Goal: Check status: Check status

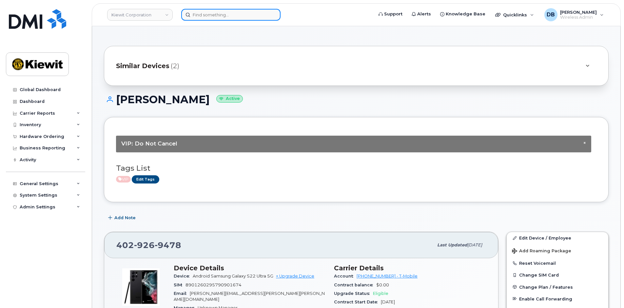
click at [209, 14] on input at bounding box center [230, 15] width 99 height 12
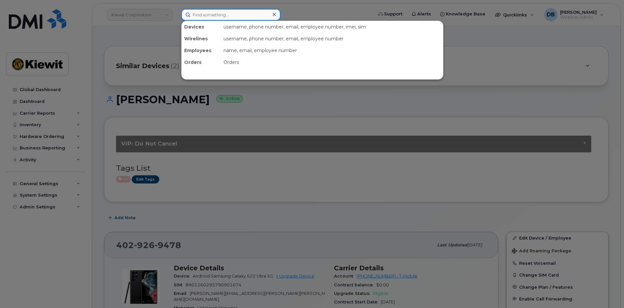
paste input "302847"
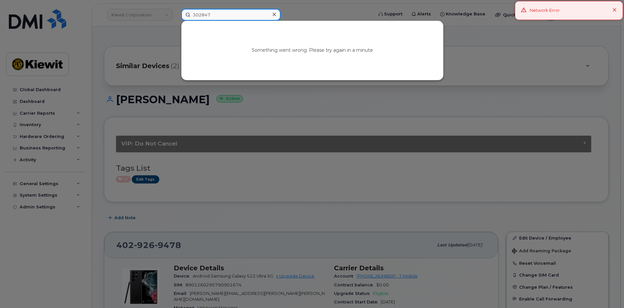
type input "302847"
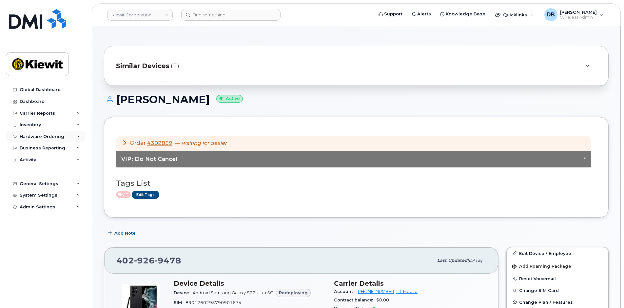
click at [34, 134] on div "Hardware Ordering" at bounding box center [42, 136] width 45 height 5
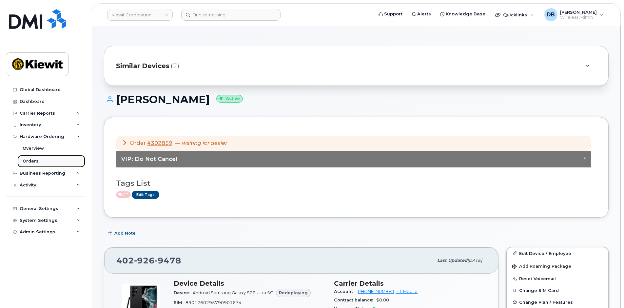
click at [33, 159] on div "Orders" at bounding box center [31, 161] width 16 height 6
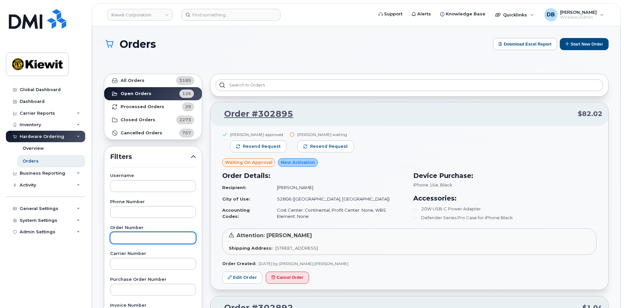
click at [131, 241] on input "text" at bounding box center [153, 238] width 86 height 12
paste input "302847"
type input "302847"
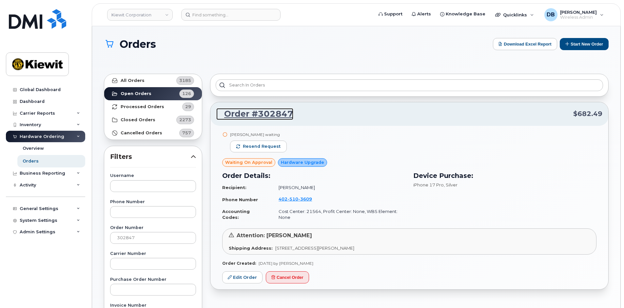
click at [248, 113] on link "Order #302847" at bounding box center [254, 114] width 77 height 12
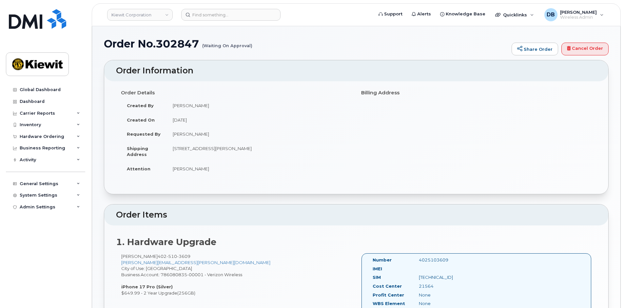
scroll to position [66, 0]
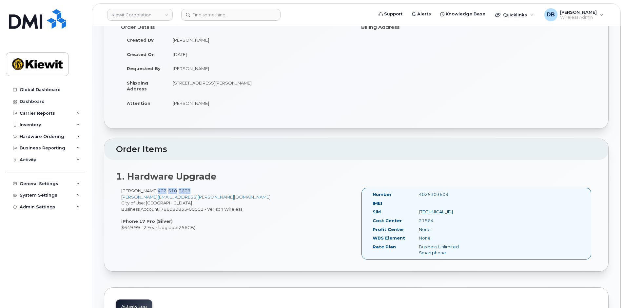
drag, startPoint x: 168, startPoint y: 190, endPoint x: 204, endPoint y: 191, distance: 35.7
click at [204, 191] on div "[PERSON_NAME] [PHONE_NUMBER] [PERSON_NAME][EMAIL_ADDRESS][PERSON_NAME][DOMAIN_N…" at bounding box center [236, 209] width 240 height 43
copy span "[PHONE_NUMBER]"
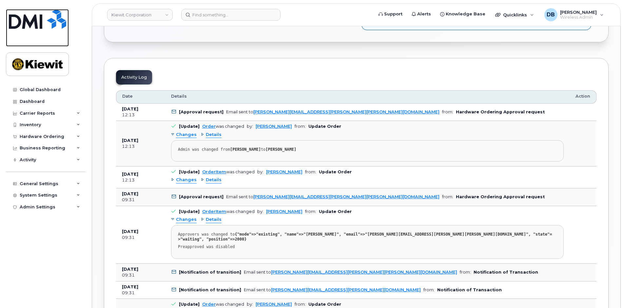
scroll to position [328, 0]
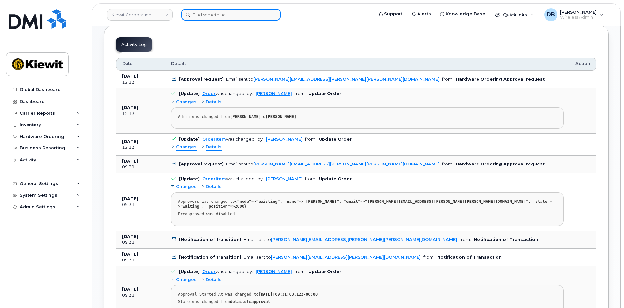
click at [201, 13] on input at bounding box center [230, 15] width 99 height 12
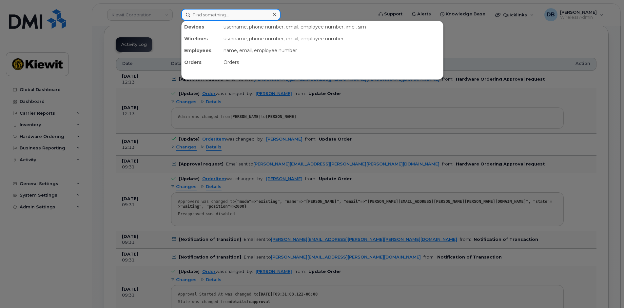
paste input "(983)217-2406"
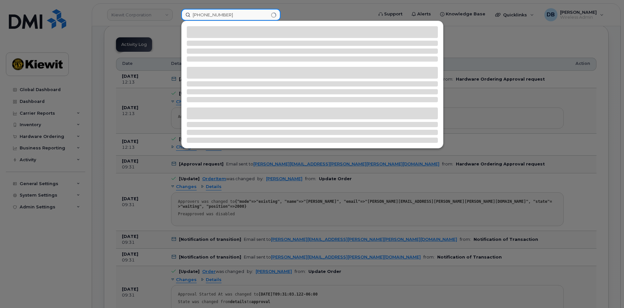
click at [204, 15] on input "(983)217-2406" at bounding box center [230, 15] width 99 height 12
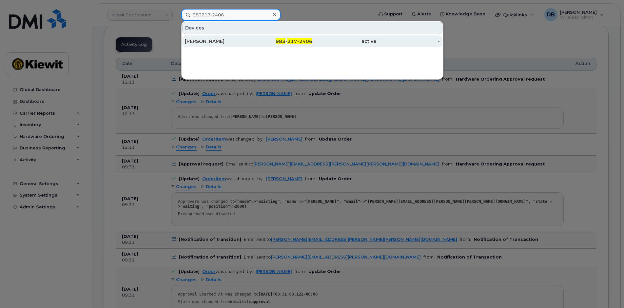
type input "983217-2406"
click at [221, 40] on div "[PERSON_NAME]" at bounding box center [217, 41] width 64 height 7
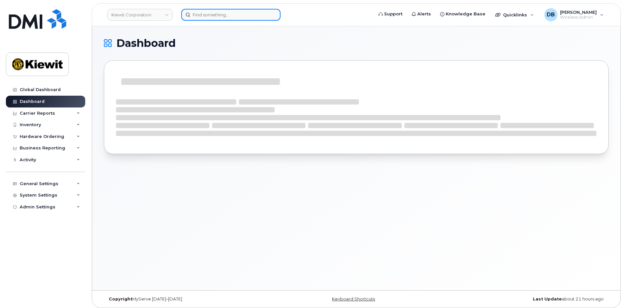
click at [221, 12] on input at bounding box center [230, 15] width 99 height 12
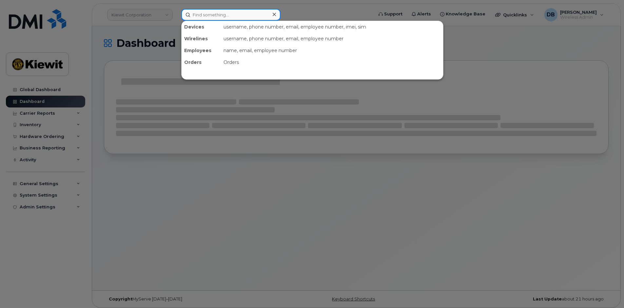
paste input "4025103609"
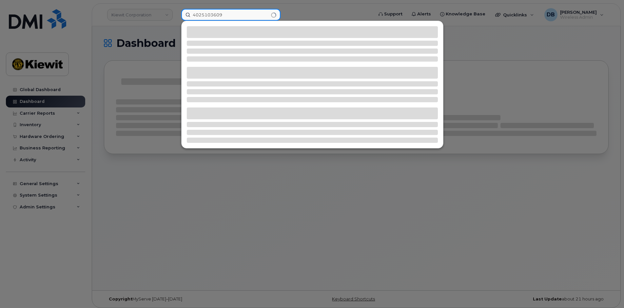
type input "4025103609"
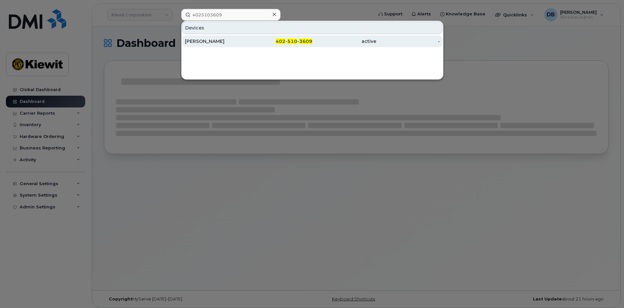
click at [218, 41] on div "[PERSON_NAME]" at bounding box center [217, 41] width 64 height 7
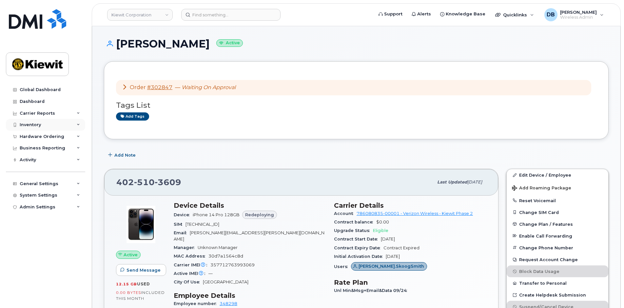
click at [33, 125] on div "Inventory" at bounding box center [30, 124] width 21 height 5
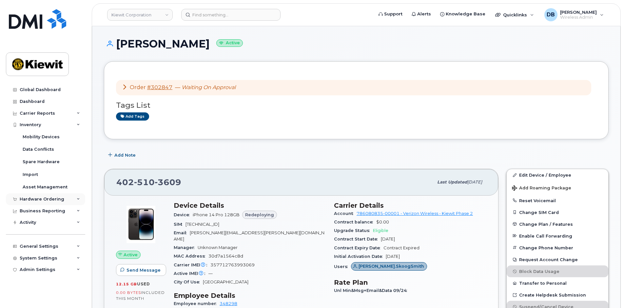
click at [40, 198] on div "Hardware Ordering" at bounding box center [42, 199] width 45 height 5
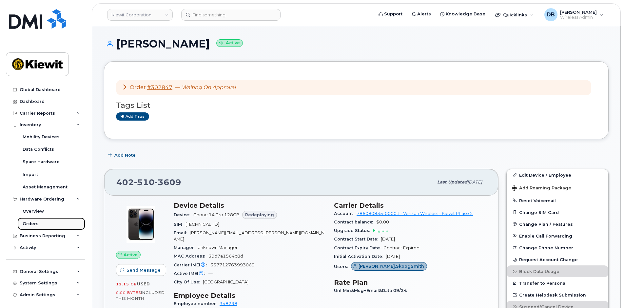
click at [30, 224] on div "Orders" at bounding box center [31, 224] width 16 height 6
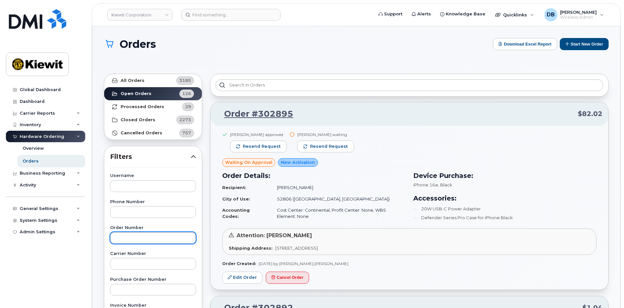
click at [136, 233] on input "text" at bounding box center [153, 238] width 86 height 12
paste input "302849"
type input "302849"
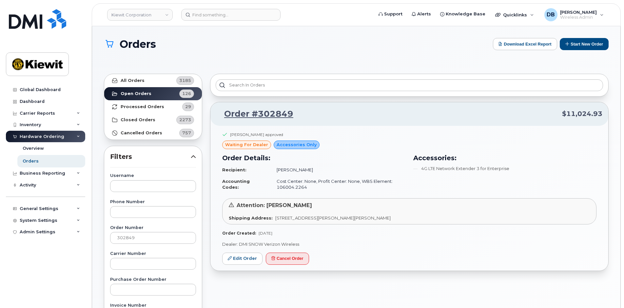
click at [269, 55] on div "Orders Download Excel Report Start New Order" at bounding box center [356, 50] width 505 height 24
click at [241, 54] on div "Orders Download Excel Report Start New Order" at bounding box center [356, 50] width 505 height 24
click at [289, 61] on div "Orders Download Excel Report Start New Order" at bounding box center [356, 50] width 505 height 24
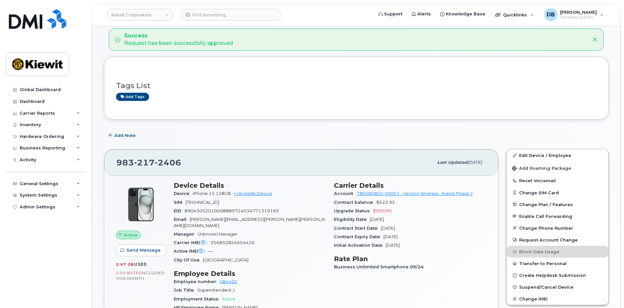
scroll to position [66, 0]
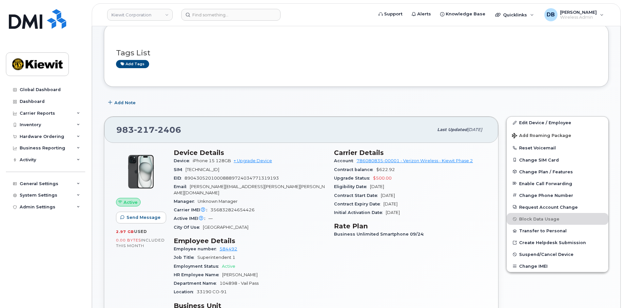
click at [278, 229] on div "Device Details Device iPhone 15 128GB + Upgrade Device SIM [TECHNICAL_ID] EID 8…" at bounding box center [250, 277] width 160 height 264
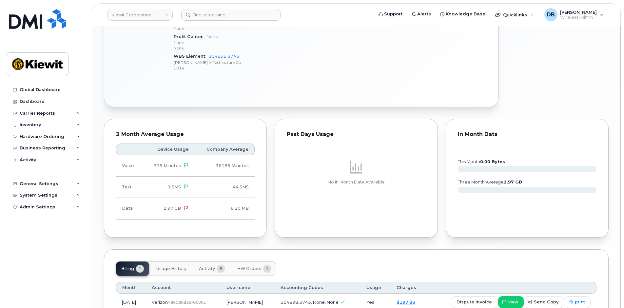
scroll to position [441, 0]
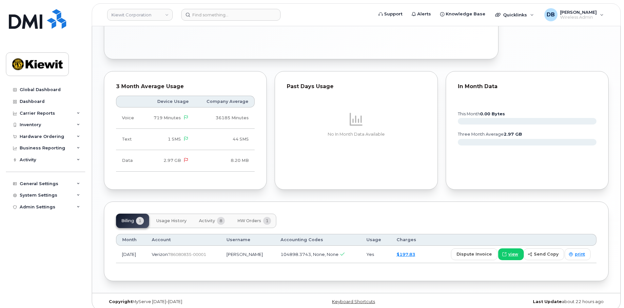
click at [248, 218] on span "HW Orders" at bounding box center [249, 220] width 24 height 5
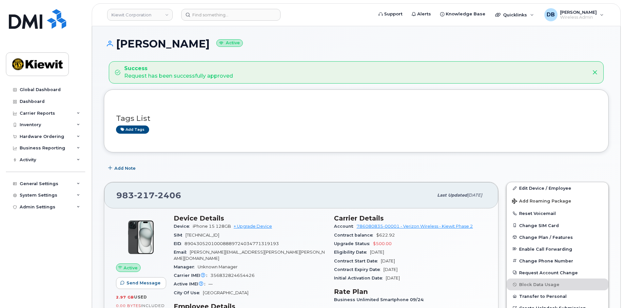
scroll to position [98, 0]
